Goal: Share content: Share content

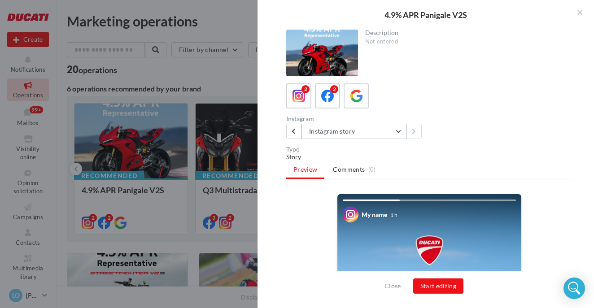
scroll to position [177, 0]
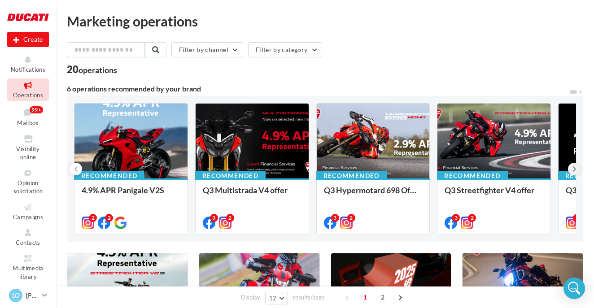
click at [573, 169] on icon at bounding box center [574, 169] width 4 height 9
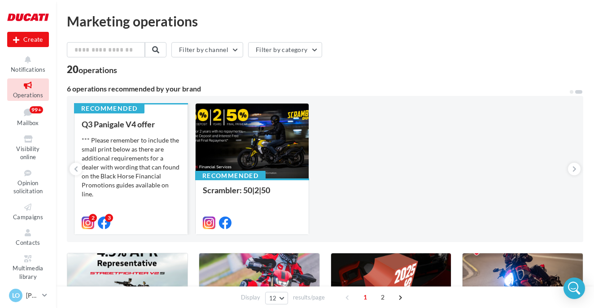
click at [152, 156] on div "*** Please remember to include the small print below as there are additional re…" at bounding box center [131, 181] width 99 height 90
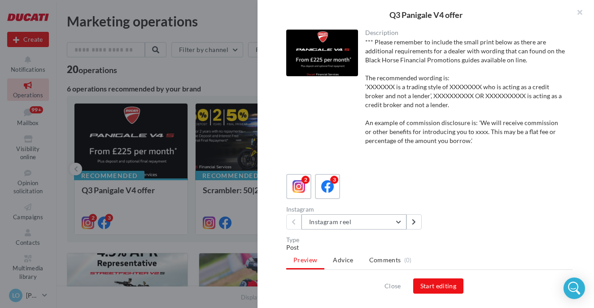
click at [365, 219] on button "Instagram reel" at bounding box center [353, 221] width 105 height 15
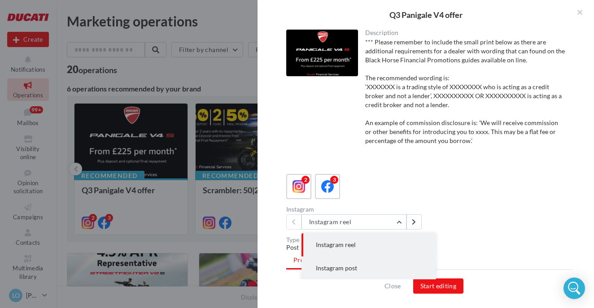
click at [343, 274] on button "Instagram post" at bounding box center [368, 267] width 135 height 23
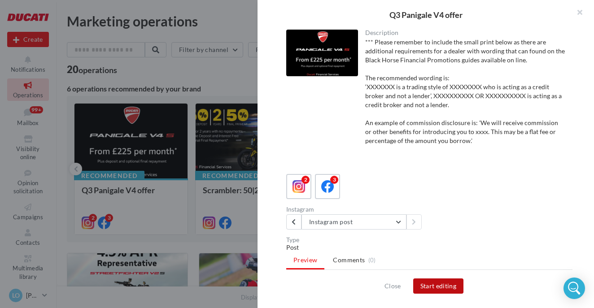
click at [423, 284] on button "Start editing" at bounding box center [438, 285] width 51 height 15
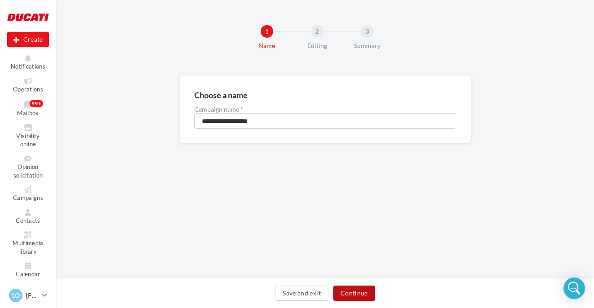
click at [359, 300] on button "Continue" at bounding box center [354, 293] width 42 height 15
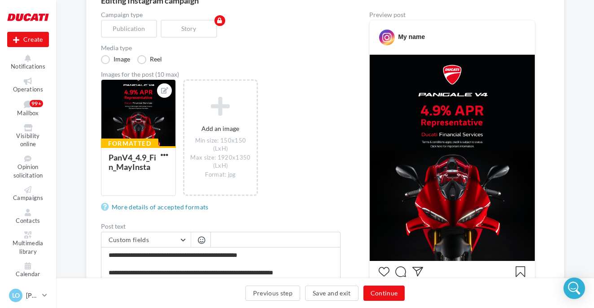
scroll to position [94, 0]
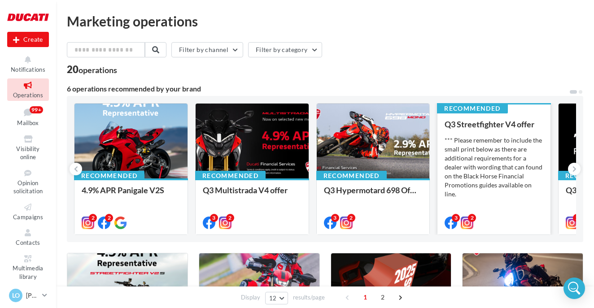
click at [499, 138] on div "*** Please remember to include the small print below as there are additional re…" at bounding box center [493, 181] width 99 height 90
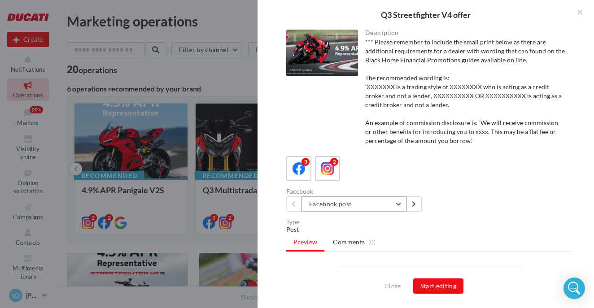
click at [384, 205] on button "Facebook post" at bounding box center [353, 203] width 105 height 15
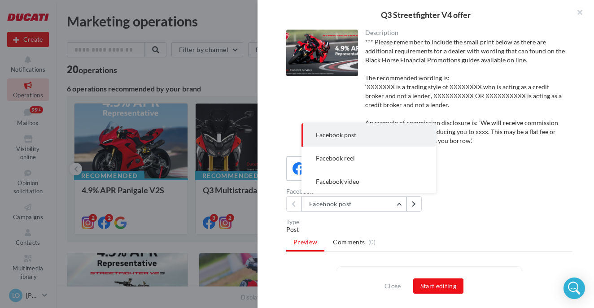
click at [330, 273] on div "Close Start editing" at bounding box center [425, 289] width 336 height 37
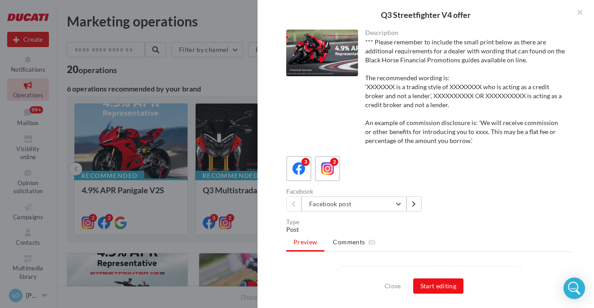
drag, startPoint x: 322, startPoint y: 156, endPoint x: 319, endPoint y: 152, distance: 4.8
click at [320, 152] on div "Description *** Please remember to include the small print below as there are a…" at bounding box center [428, 155] width 343 height 250
click at [323, 165] on icon at bounding box center [327, 168] width 13 height 13
click at [334, 205] on button "Instagram post" at bounding box center [353, 203] width 105 height 15
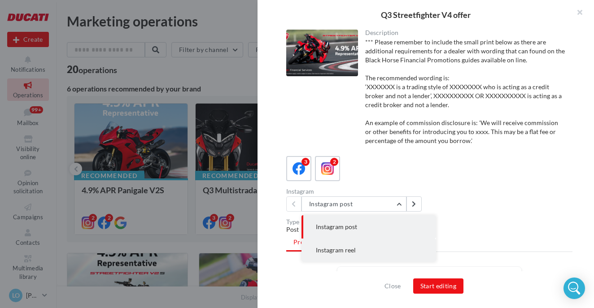
click at [340, 247] on span "Instagram reel" at bounding box center [336, 250] width 40 height 8
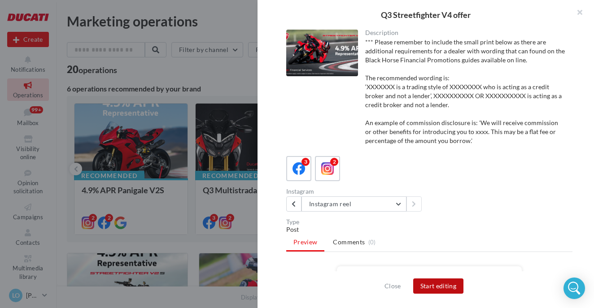
click at [435, 285] on button "Start editing" at bounding box center [438, 285] width 51 height 15
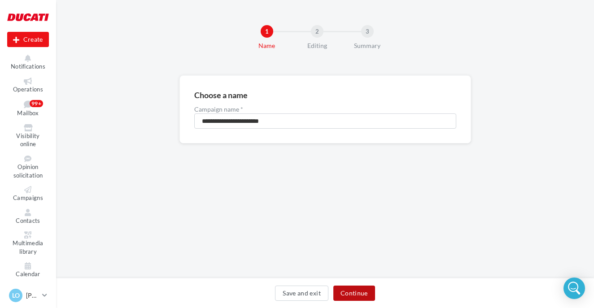
click at [363, 296] on button "Continue" at bounding box center [354, 293] width 42 height 15
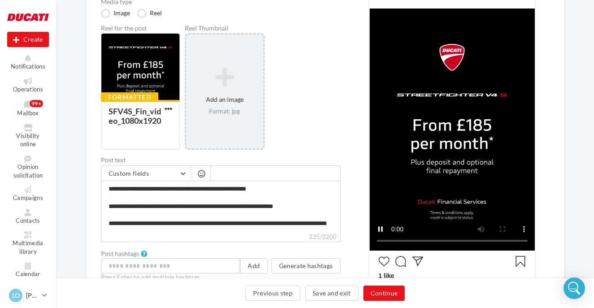
scroll to position [131, 0]
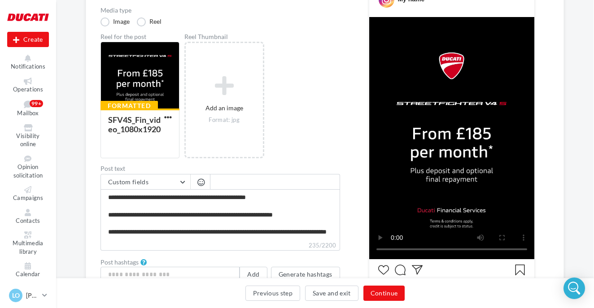
click at [485, 92] on video at bounding box center [451, 138] width 165 height 242
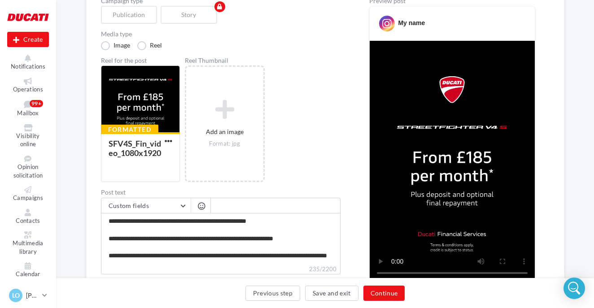
scroll to position [109, 0]
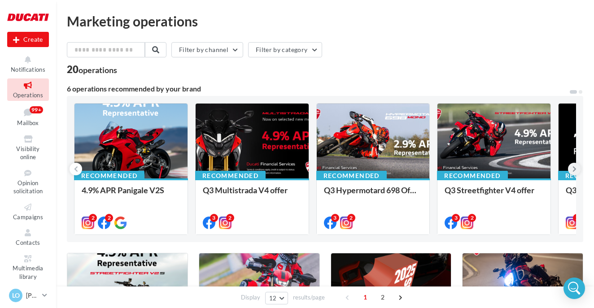
click at [575, 169] on icon at bounding box center [574, 169] width 4 height 9
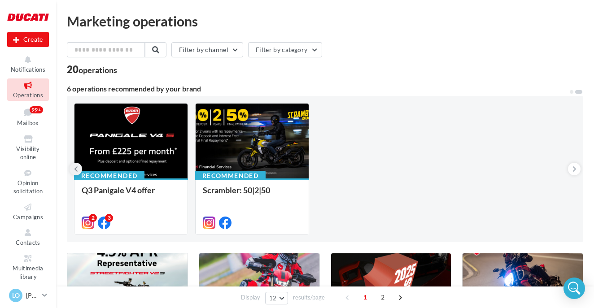
click at [73, 172] on button at bounding box center [75, 169] width 13 height 13
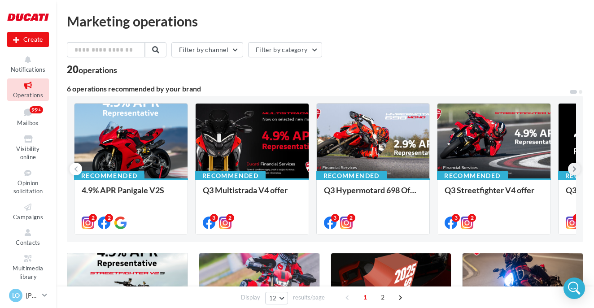
click at [576, 168] on button at bounding box center [574, 169] width 13 height 13
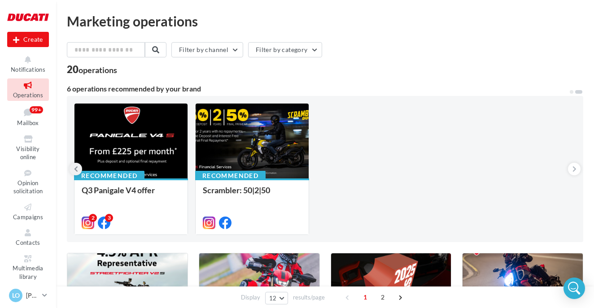
click at [77, 169] on icon at bounding box center [76, 169] width 4 height 9
